Goal: Information Seeking & Learning: Check status

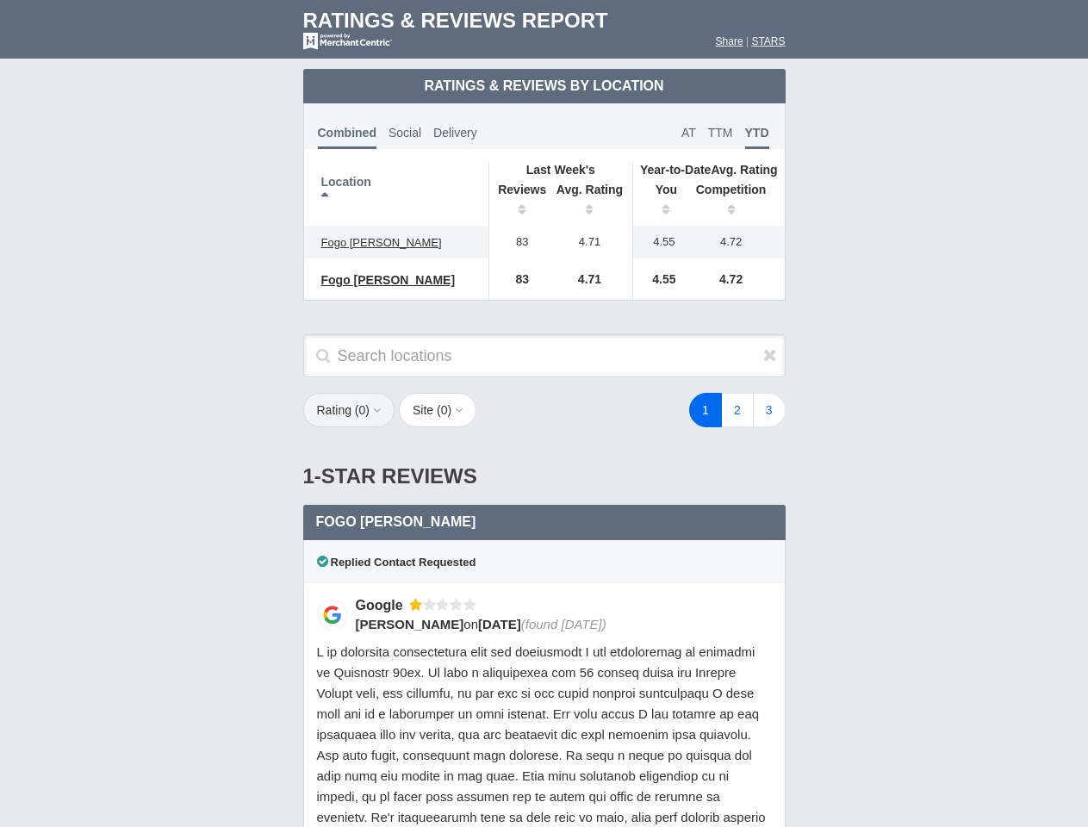
scroll to position [834, 0]
click at [543, 413] on div "1 2 3" at bounding box center [651, 410] width 301 height 34
click at [396, 194] on th "Location" at bounding box center [396, 194] width 185 height 64
click at [518, 202] on th "Reviews" at bounding box center [517, 201] width 59 height 48
click at [590, 202] on th "Avg. Rating" at bounding box center [590, 201] width 86 height 48
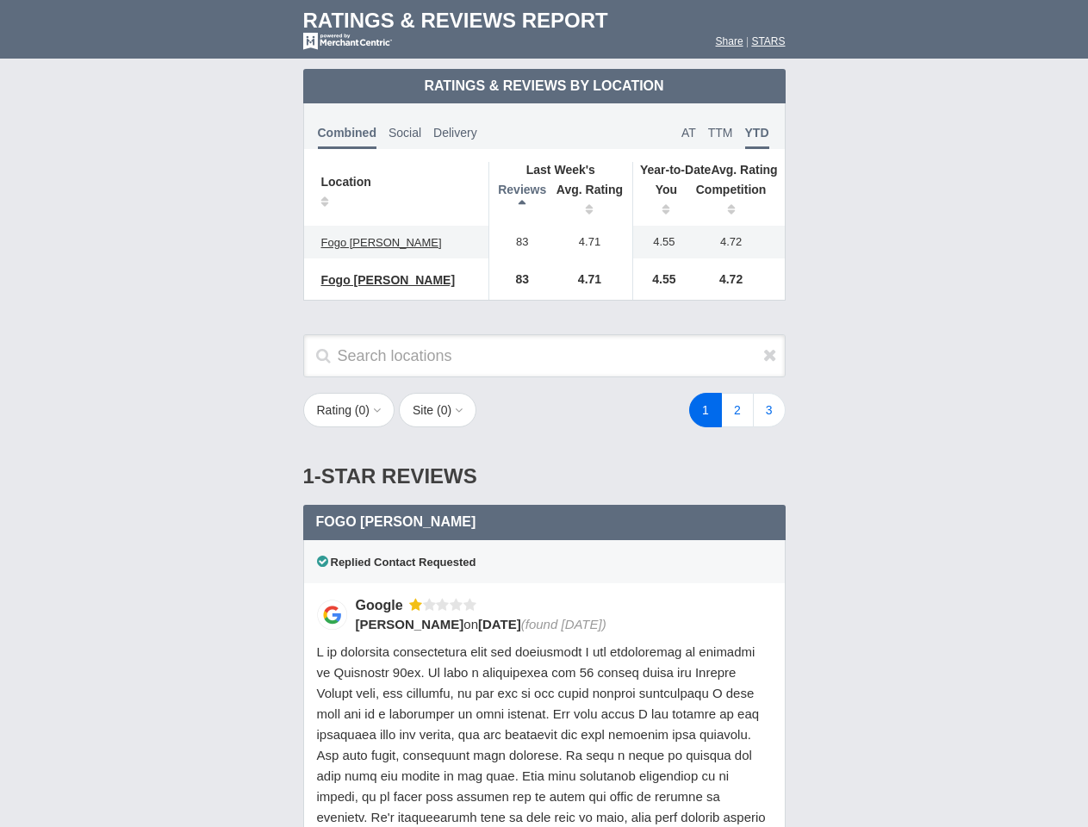
click at [660, 202] on th "You" at bounding box center [659, 201] width 53 height 48
click at [735, 202] on th "Competition" at bounding box center [735, 201] width 98 height 48
click at [544, 574] on div "Replied Contact Requested" at bounding box center [544, 561] width 482 height 43
click at [770, 355] on icon at bounding box center [770, 354] width 14 height 17
click at [350, 410] on button "Rating ( 0 )" at bounding box center [349, 410] width 92 height 34
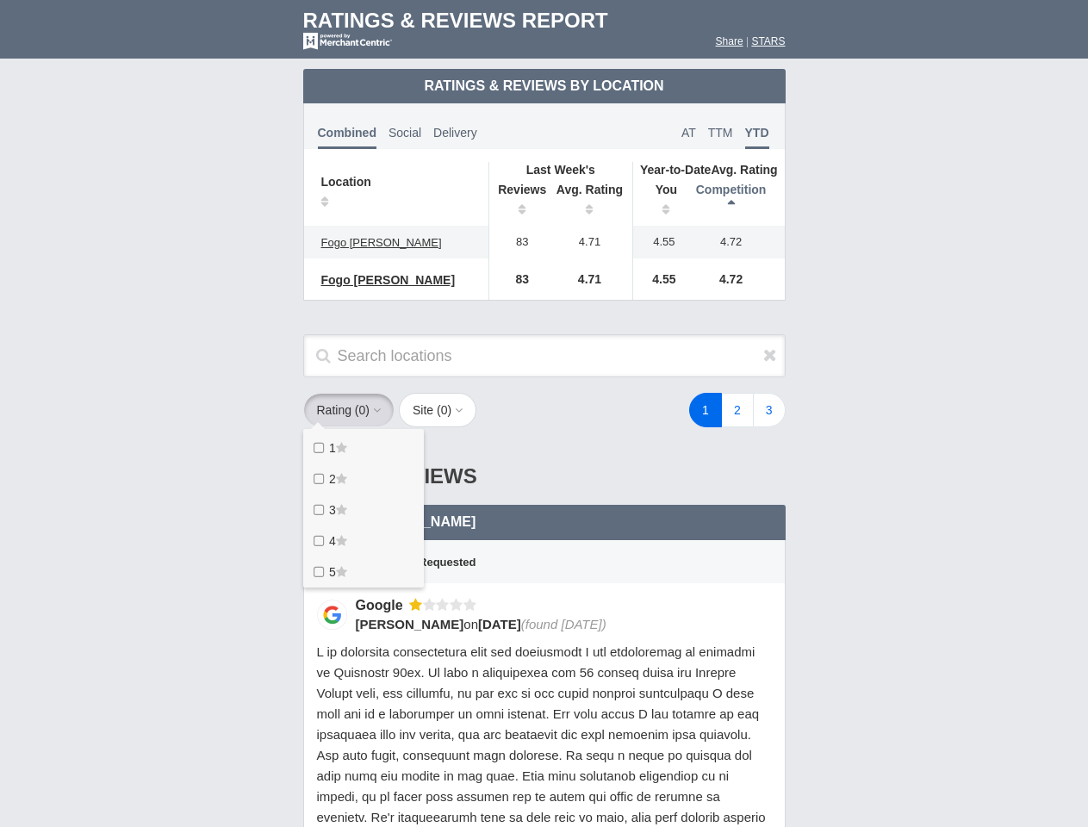
click at [443, 410] on button "Site ( 0 )" at bounding box center [438, 410] width 78 height 34
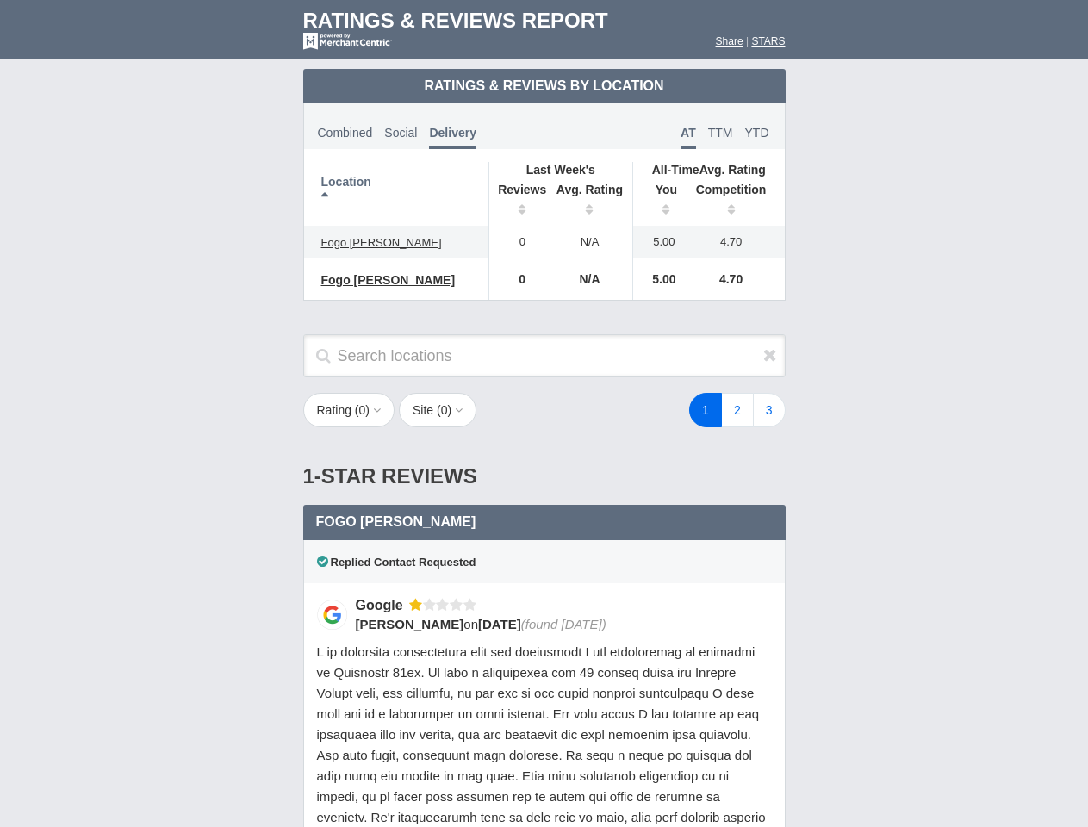
scroll to position [834, 0]
click at [543, 413] on div "1 2 3" at bounding box center [651, 410] width 301 height 34
click at [396, 194] on th "Location" at bounding box center [396, 194] width 185 height 64
click at [518, 202] on th "Reviews" at bounding box center [517, 201] width 59 height 48
click at [590, 202] on th "Avg. Rating" at bounding box center [590, 201] width 86 height 48
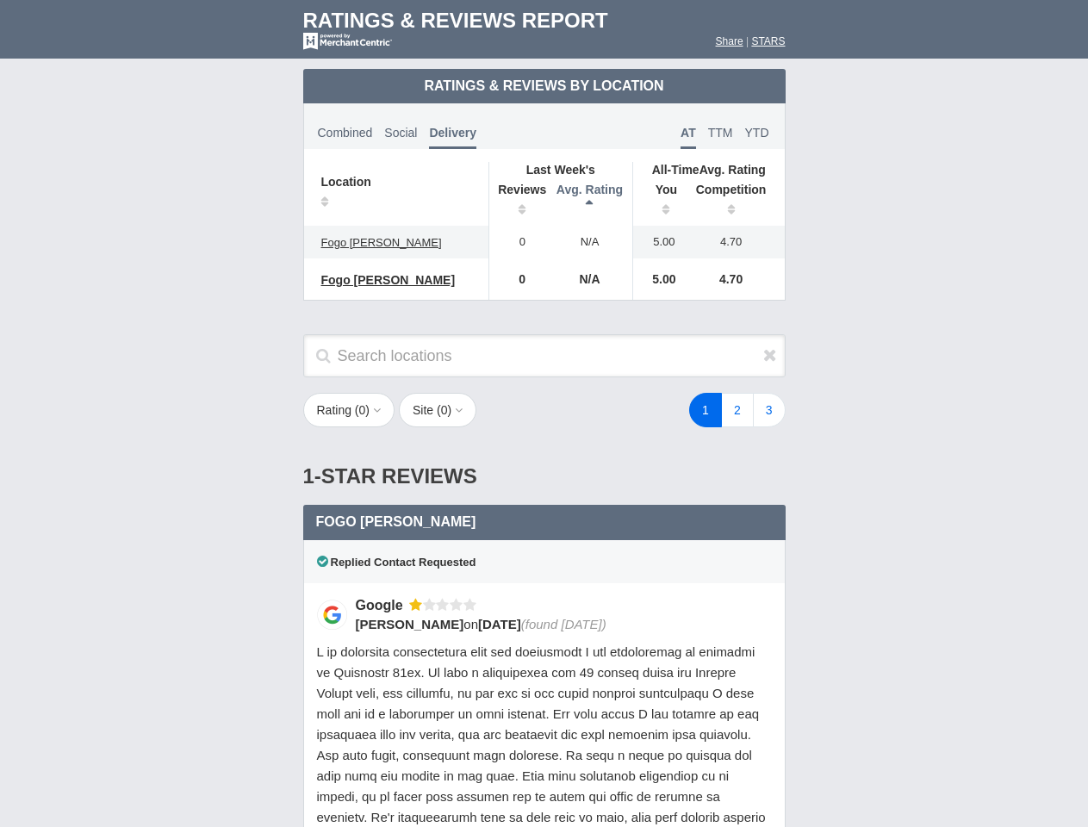
click at [660, 202] on th "You" at bounding box center [659, 201] width 53 height 48
click at [735, 202] on th "Competition" at bounding box center [735, 201] width 98 height 48
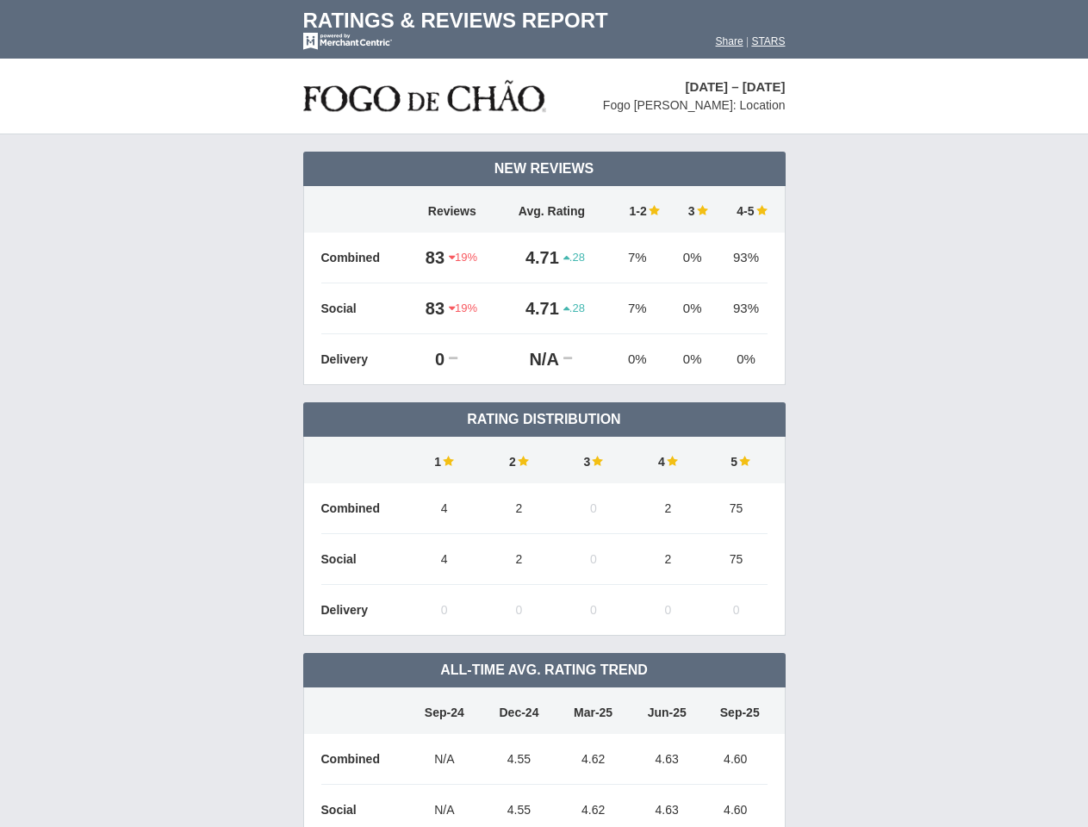
click at [543, 413] on td "Rating Distribution" at bounding box center [544, 419] width 482 height 34
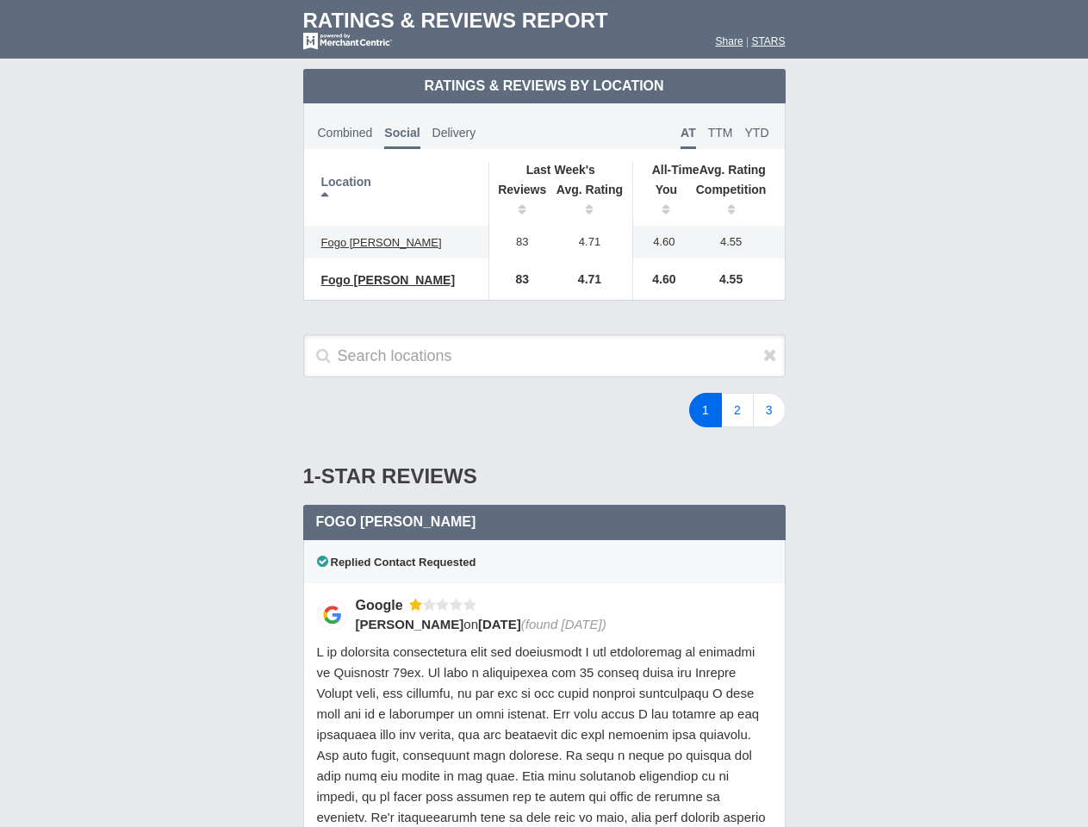
scroll to position [834, 0]
click at [543, 413] on div "1 2 3" at bounding box center [651, 410] width 301 height 34
click at [396, 194] on th "Location" at bounding box center [396, 194] width 185 height 64
click at [518, 202] on th "Reviews" at bounding box center [517, 201] width 59 height 48
click at [590, 202] on th "Avg. Rating" at bounding box center [590, 201] width 86 height 48
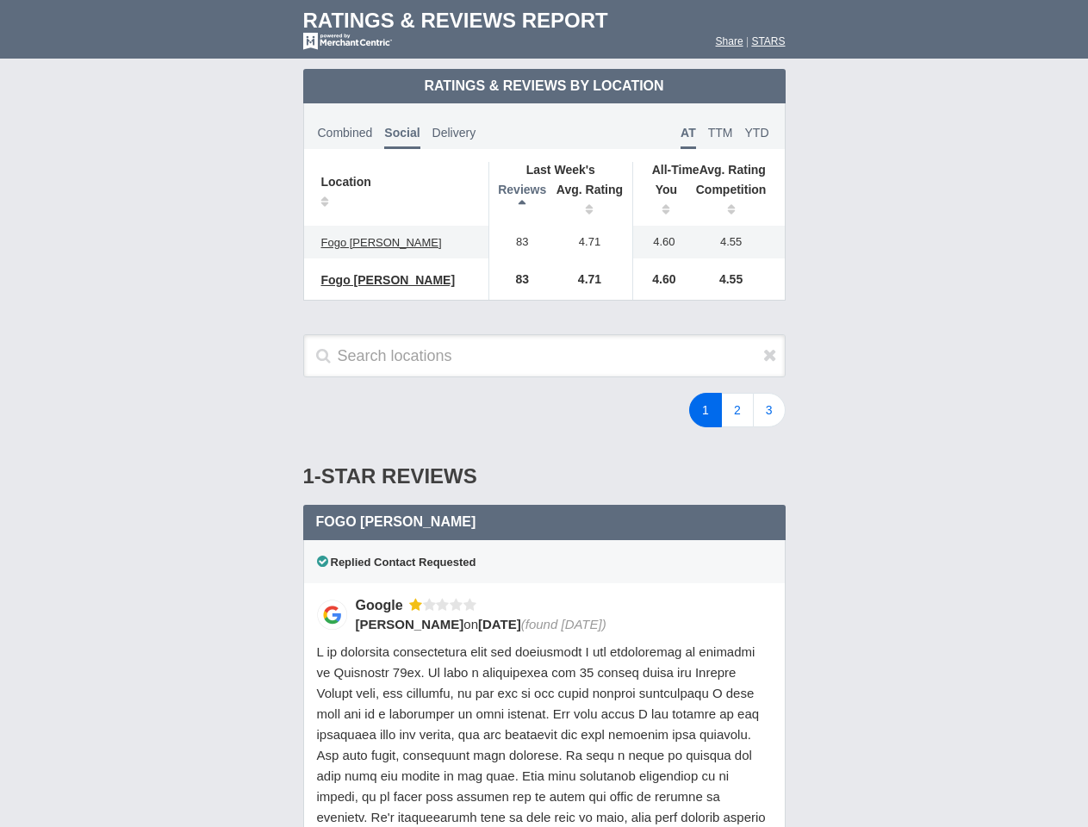
click at [660, 202] on th "You" at bounding box center [659, 201] width 53 height 48
click at [735, 202] on th "Competition" at bounding box center [735, 201] width 98 height 48
click at [544, 574] on div "Replied Contact Requested" at bounding box center [544, 561] width 482 height 43
click at [770, 355] on icon at bounding box center [770, 354] width 14 height 17
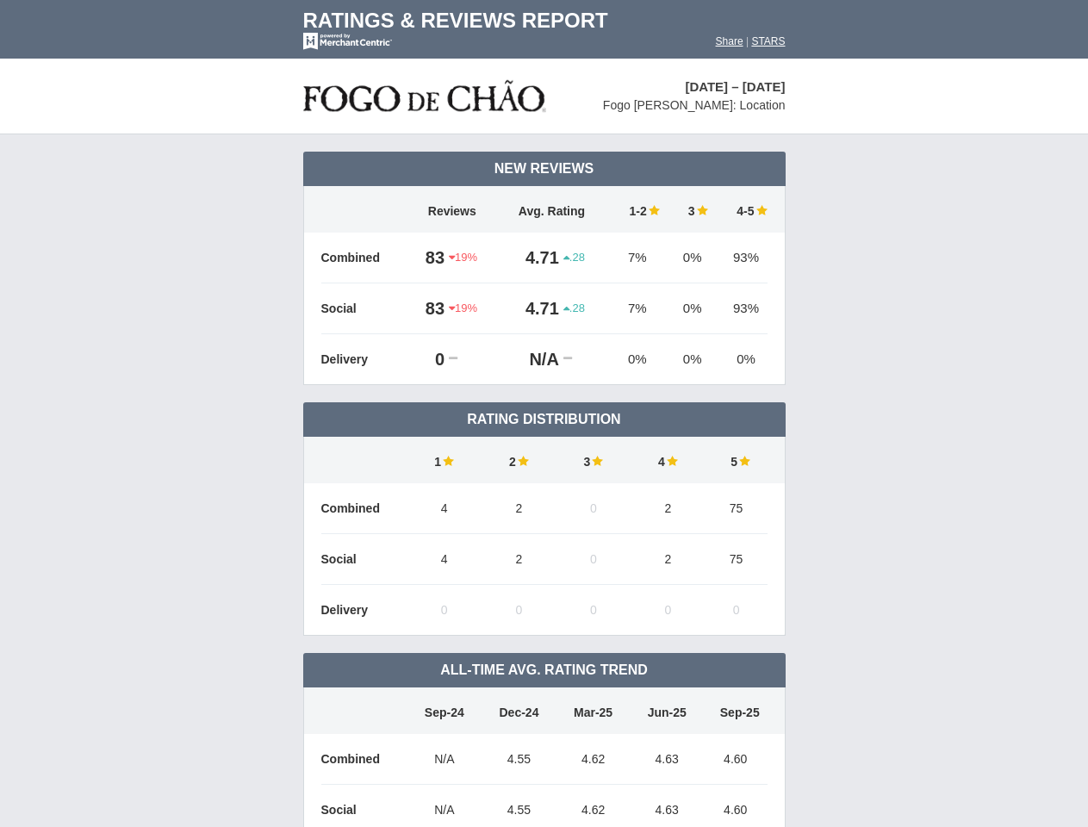
click at [543, 413] on td "Rating Distribution" at bounding box center [544, 419] width 482 height 34
